Goal: Transaction & Acquisition: Obtain resource

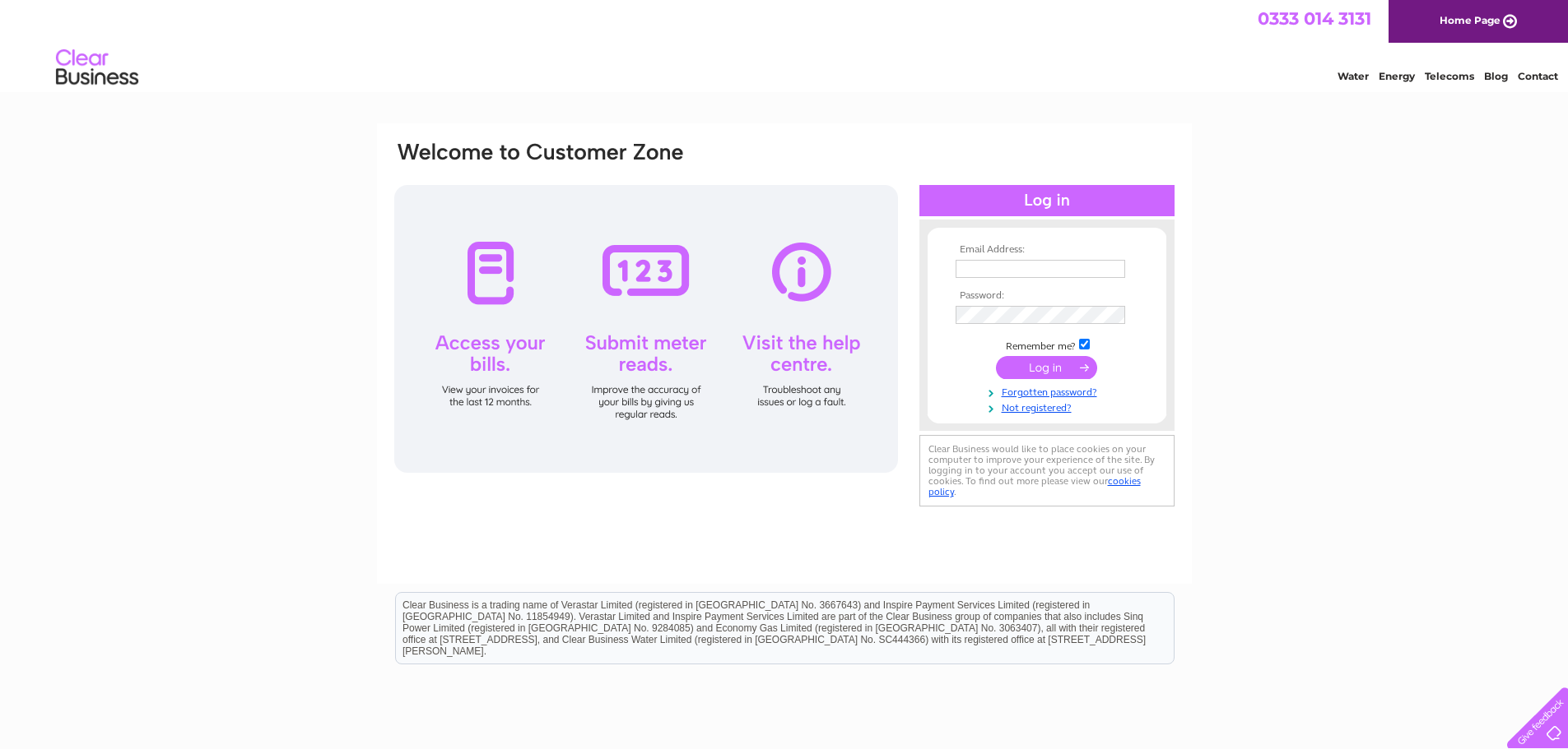
click at [1114, 269] on input "text" at bounding box center [1040, 268] width 169 height 18
type input "aurelia.peddie@abports.co.uk"
click at [1048, 376] on input "submit" at bounding box center [1046, 367] width 101 height 23
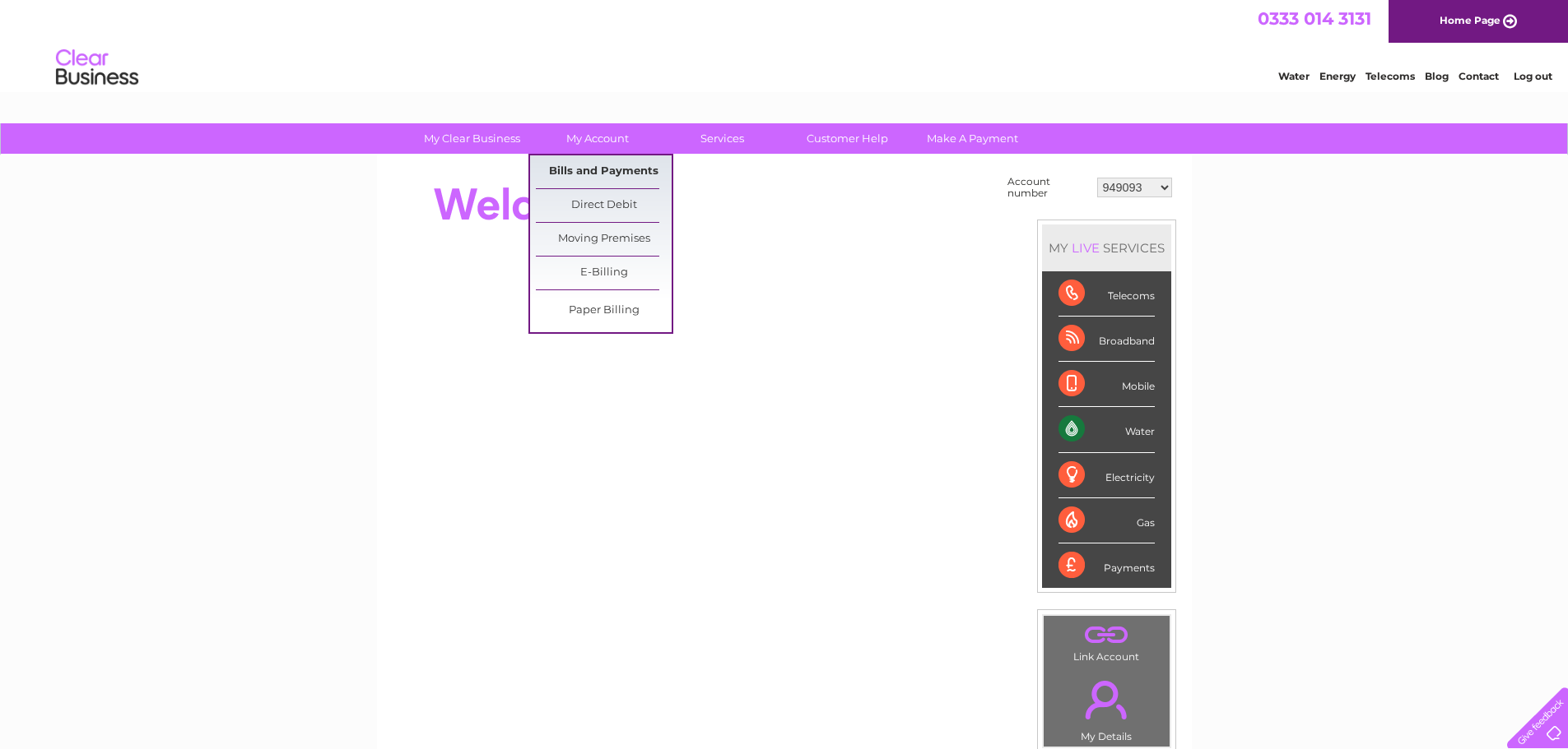
click at [579, 164] on link "Bills and Payments" at bounding box center [603, 172] width 136 height 33
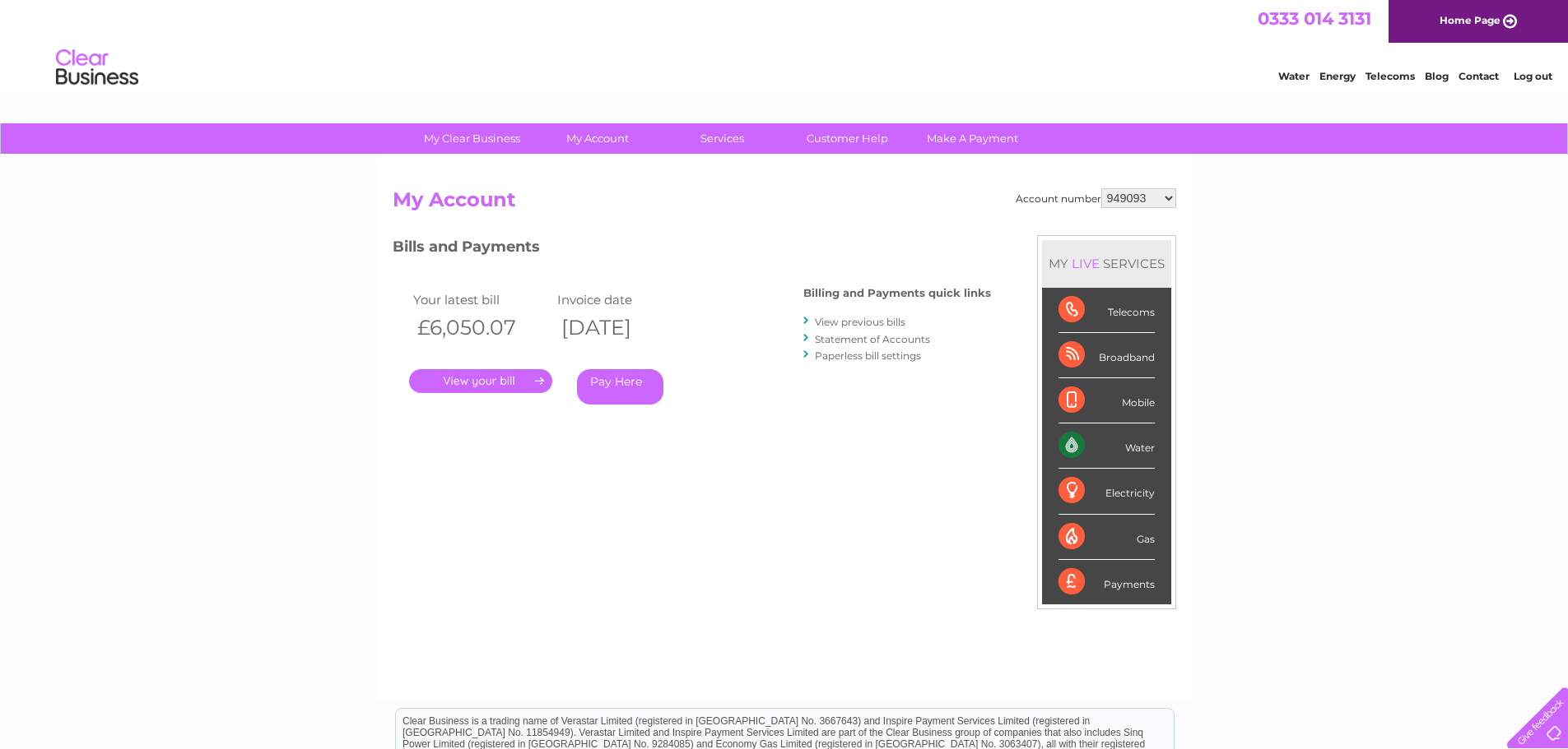
click at [485, 378] on link "." at bounding box center [481, 381] width 143 height 24
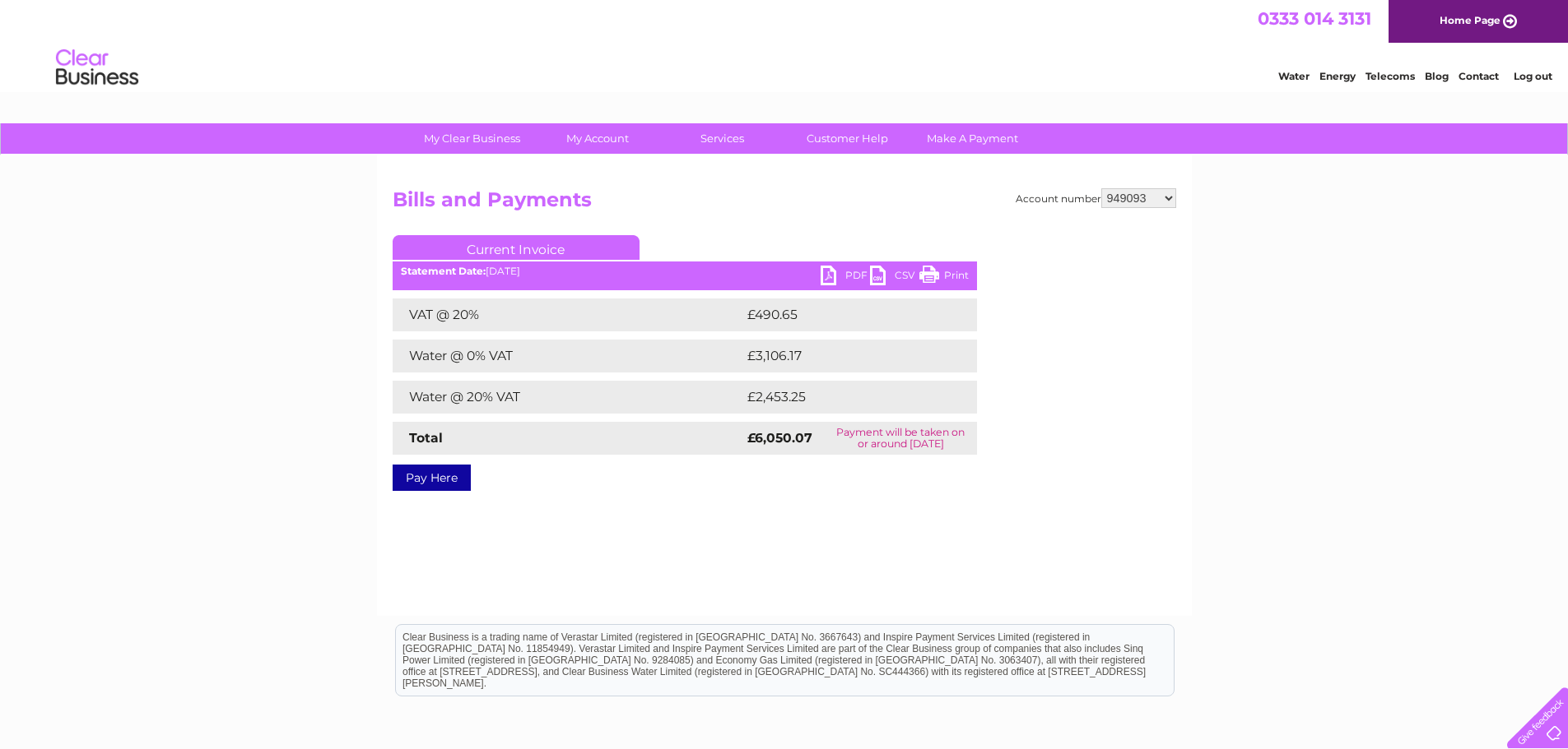
click at [854, 275] on link "PDF" at bounding box center [845, 278] width 50 height 24
click at [1171, 198] on select "949093 30270651 30270654" at bounding box center [1139, 198] width 75 height 19
select select "30270651"
click at [1101, 189] on select "949093 30270651 30270654" at bounding box center [1139, 198] width 75 height 19
click at [849, 279] on link "PDF" at bounding box center [845, 278] width 50 height 24
